Goal: Transaction & Acquisition: Subscribe to service/newsletter

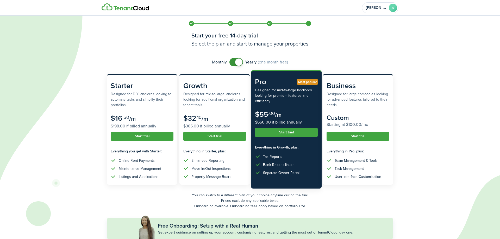
click at [323, 40] on icon at bounding box center [213, 119] width 426 height 239
click at [325, 46] on icon at bounding box center [213, 119] width 426 height 239
click at [347, 46] on icon at bounding box center [213, 119] width 426 height 239
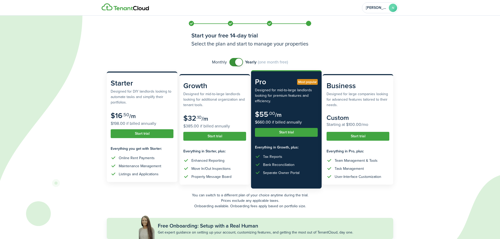
click at [156, 134] on button "Start trial" at bounding box center [142, 133] width 63 height 9
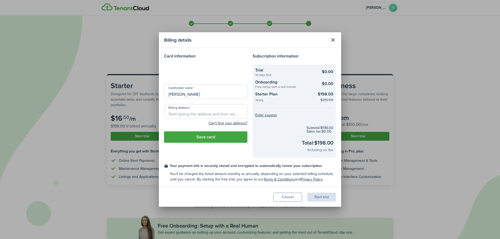
click at [229, 66] on loading-skeleton at bounding box center [205, 72] width 83 height 15
click at [231, 74] on div at bounding box center [205, 72] width 83 height 15
click at [332, 41] on button "Close modal" at bounding box center [332, 40] width 9 height 9
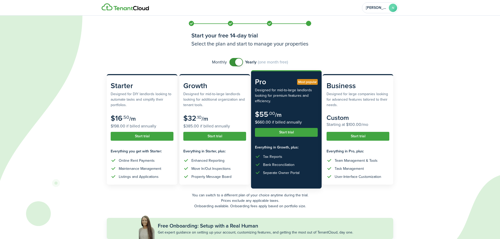
checkbox input "false"
click at [239, 63] on span at bounding box center [238, 62] width 7 height 7
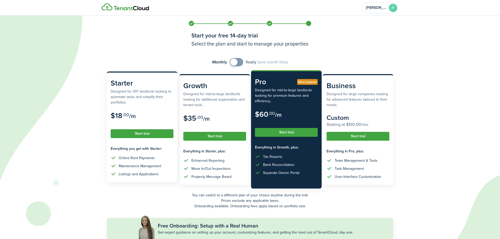
click at [153, 133] on button "Start trial" at bounding box center [142, 133] width 63 height 9
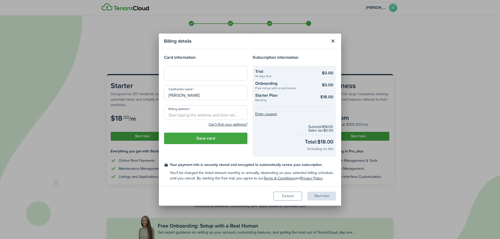
click at [209, 76] on div at bounding box center [205, 73] width 83 height 15
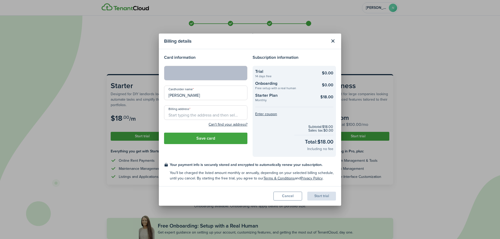
click at [210, 93] on input "[PERSON_NAME]" at bounding box center [205, 93] width 83 height 15
click at [196, 113] on input "Billing address" at bounding box center [205, 112] width 83 height 15
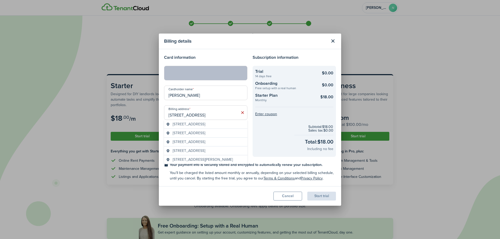
click at [202, 127] on span "[STREET_ADDRESS]" at bounding box center [189, 124] width 33 height 5
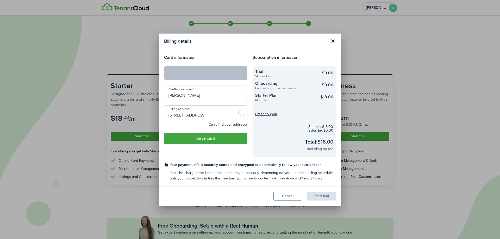
type input "[STREET_ADDRESS]"
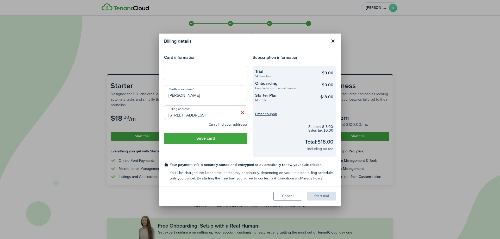
drag, startPoint x: 201, startPoint y: 96, endPoint x: 55, endPoint y: 95, distance: 145.3
click at [164, 97] on input "[PERSON_NAME]" at bounding box center [205, 93] width 83 height 15
type input "Chateaux Holdings LLC"
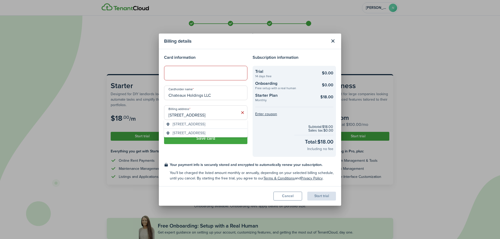
click at [245, 73] on div at bounding box center [205, 73] width 83 height 15
drag, startPoint x: 195, startPoint y: 71, endPoint x: 171, endPoint y: 73, distance: 24.3
click at [171, 73] on div at bounding box center [205, 73] width 83 height 15
click at [207, 68] on div at bounding box center [205, 73] width 83 height 15
click at [228, 141] on button "Save card" at bounding box center [205, 138] width 83 height 11
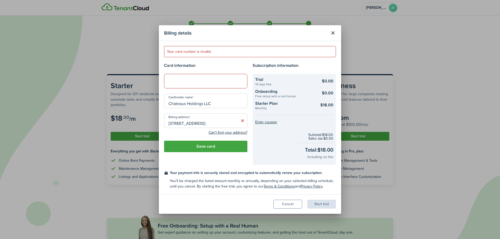
click at [206, 98] on input "Chateaux Holdings LLC" at bounding box center [205, 101] width 83 height 15
click at [209, 102] on input "Chateaux Holdings LLC" at bounding box center [205, 101] width 83 height 15
click at [236, 151] on button "Save card" at bounding box center [205, 146] width 83 height 11
click at [227, 74] on div "Card information Cardholder name Chateaux Holdings LLC Billing address [STREET_…" at bounding box center [205, 113] width 89 height 103
click at [208, 78] on div at bounding box center [205, 81] width 83 height 15
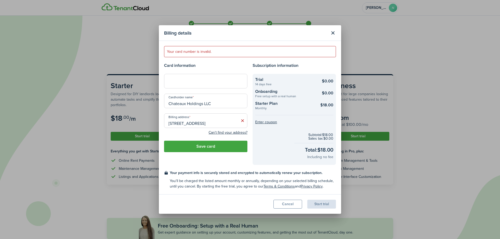
drag, startPoint x: 222, startPoint y: 104, endPoint x: 144, endPoint y: 108, distance: 78.0
click at [164, 108] on input "Chateaux Holdings LLC" at bounding box center [205, 101] width 83 height 15
type input "Claire Avenue Apartments LLC"
click at [213, 153] on div "Card information Cardholder name Claire Avenue Apartments LLC Billing address […" at bounding box center [205, 113] width 89 height 103
click at [214, 152] on button "Save card" at bounding box center [205, 146] width 83 height 11
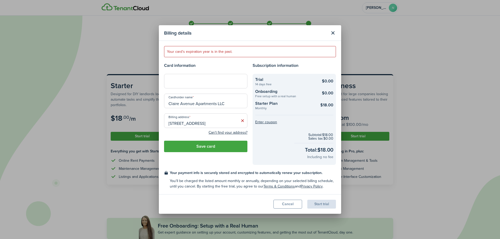
click at [235, 148] on button "Save card" at bounding box center [205, 146] width 83 height 11
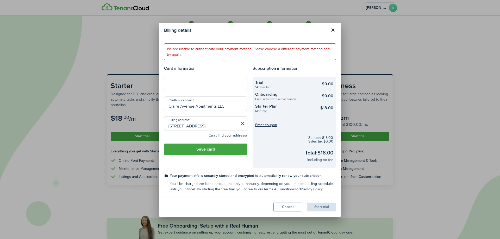
click at [229, 105] on input "Claire Avenue Apartments LLC" at bounding box center [205, 104] width 83 height 15
click at [228, 106] on input "Claire Avenue Apartments LLC" at bounding box center [205, 104] width 83 height 15
click at [230, 150] on button "Save card" at bounding box center [205, 149] width 83 height 11
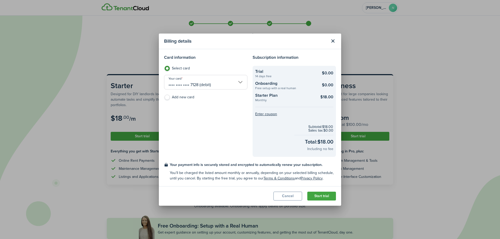
click at [316, 195] on button "Start trial" at bounding box center [321, 196] width 29 height 9
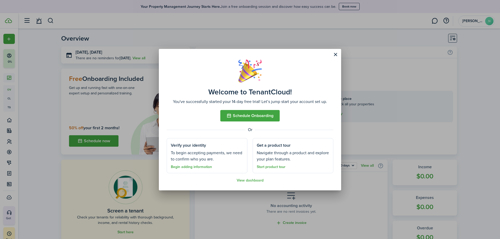
click at [335, 56] on button "Close modal" at bounding box center [335, 54] width 9 height 9
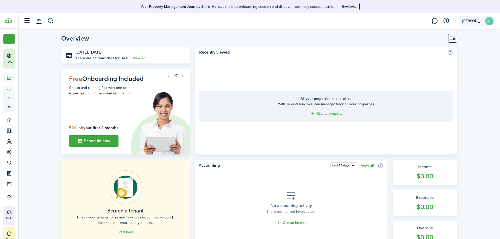
click at [461, 20] on account-user-avatar "[PERSON_NAME]" at bounding box center [476, 21] width 36 height 11
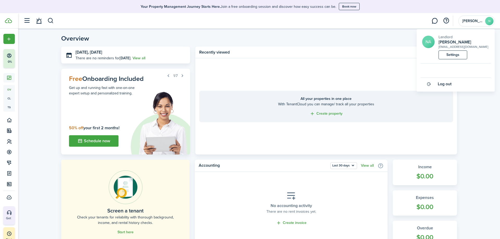
click at [453, 57] on link "Settings" at bounding box center [453, 55] width 29 height 9
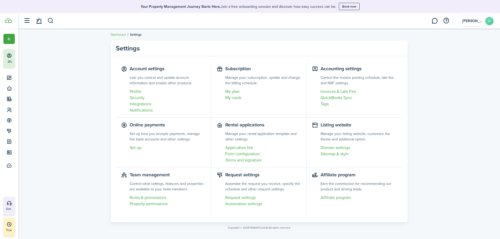
scroll to position [5, 0]
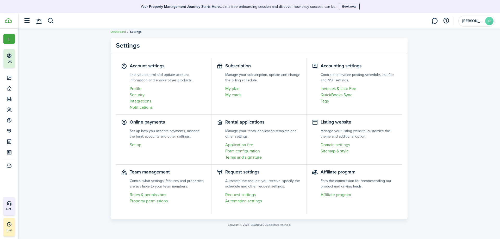
click at [145, 67] on settings-item "Account settings Lets you control and update account information and enable oth…" at bounding box center [164, 87] width 96 height 56
click at [234, 88] on link "My plan" at bounding box center [263, 89] width 76 height 6
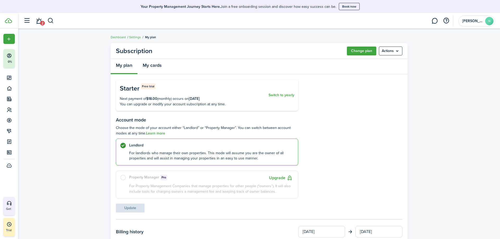
click at [154, 65] on link "My cards" at bounding box center [151, 67] width 29 height 16
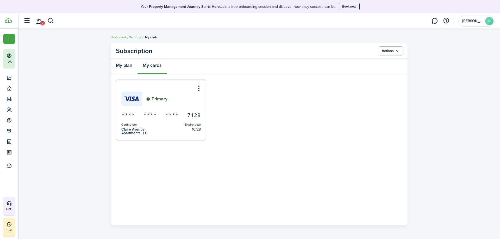
click at [129, 68] on link "My plan" at bounding box center [124, 67] width 27 height 16
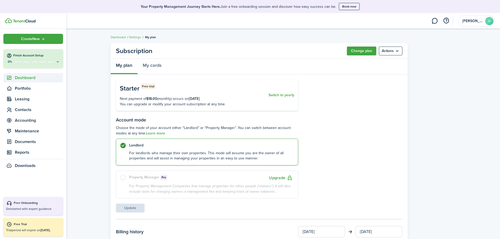
click at [36, 76] on span "Dashboard" at bounding box center [39, 78] width 48 height 6
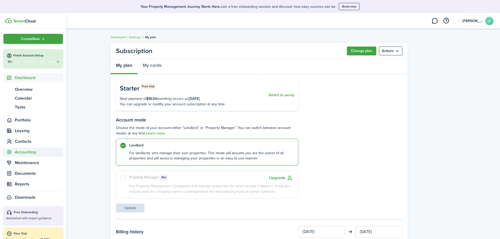
click at [31, 155] on span "Accounting" at bounding box center [39, 152] width 48 height 6
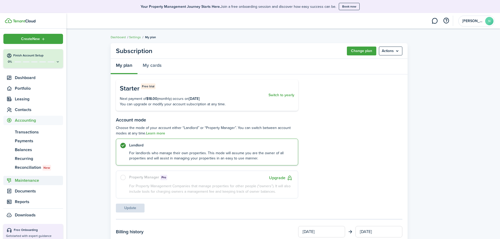
click at [28, 181] on span "Maintenance" at bounding box center [39, 181] width 48 height 6
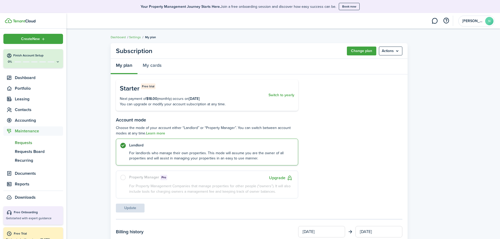
click at [39, 144] on span "Requests" at bounding box center [39, 143] width 48 height 6
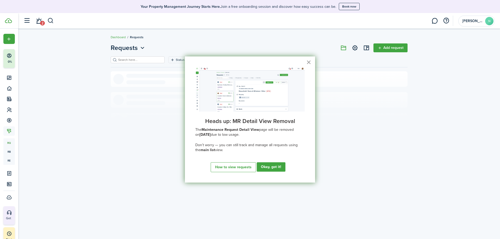
click at [309, 62] on button "×" at bounding box center [308, 62] width 5 height 8
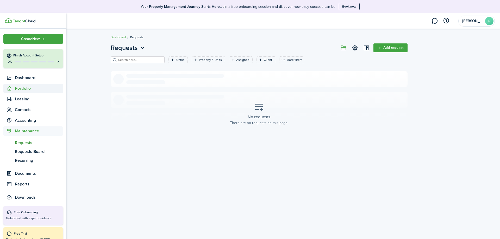
click at [39, 85] on span "Portfolio" at bounding box center [33, 88] width 60 height 9
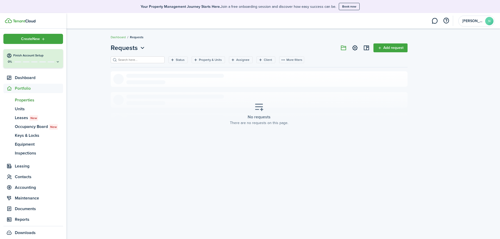
click at [41, 100] on span "Properties" at bounding box center [39, 100] width 48 height 6
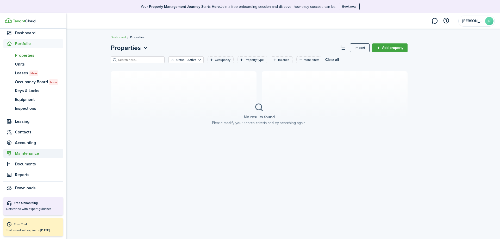
click at [33, 155] on span "Maintenance" at bounding box center [39, 154] width 48 height 6
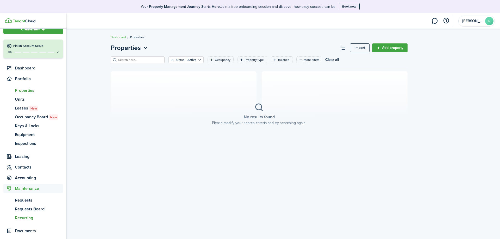
scroll to position [9, 0]
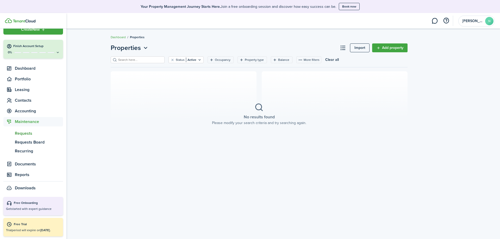
click at [32, 132] on span "Requests" at bounding box center [39, 133] width 48 height 6
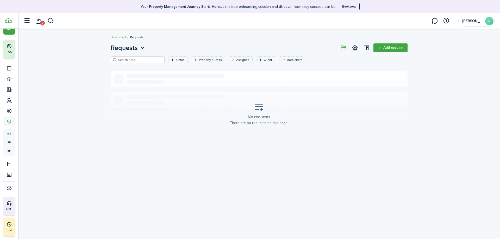
click at [392, 47] on link "Add request" at bounding box center [390, 47] width 34 height 9
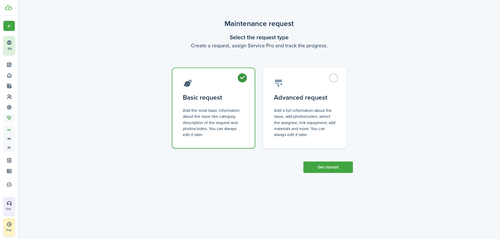
click at [357, 128] on div "Maintenance request Select the request type Create a request, assign Service Pr…" at bounding box center [259, 96] width 482 height 160
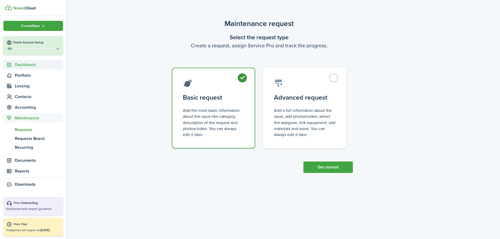
click at [21, 67] on span "Dashboard" at bounding box center [39, 65] width 48 height 6
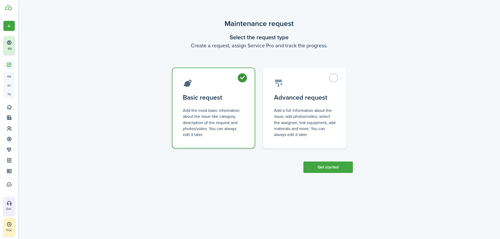
click at [78, 76] on div "Maintenance request Select the request type Create a request, assign Service Pr…" at bounding box center [259, 96] width 482 height 160
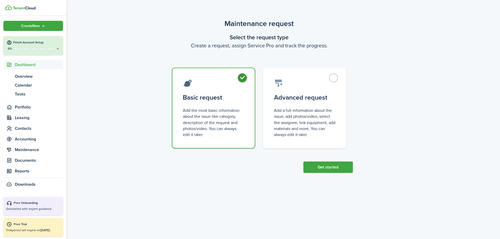
click at [34, 26] on span "Create New" at bounding box center [30, 26] width 19 height 4
click at [95, 43] on link "Screen a tenant" at bounding box center [91, 43] width 46 height 9
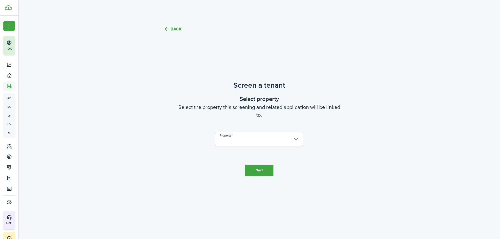
click at [290, 137] on input "Property" at bounding box center [259, 139] width 88 height 15
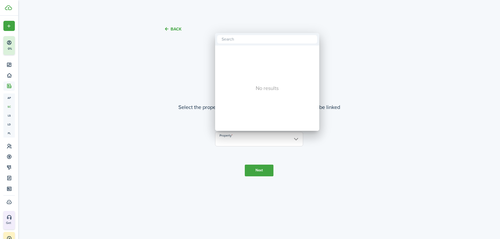
click at [320, 140] on div at bounding box center [249, 119] width 583 height 323
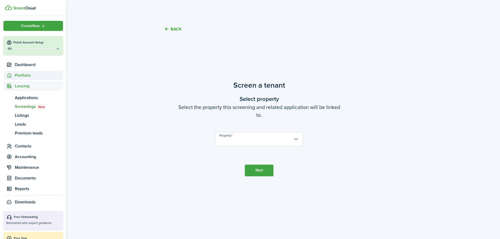
click at [28, 76] on span "Portfolio" at bounding box center [39, 75] width 48 height 6
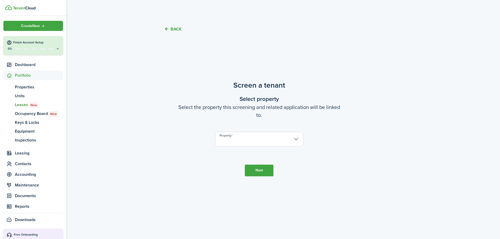
click at [24, 106] on span "Leases New" at bounding box center [39, 105] width 48 height 6
